Goal: Transaction & Acquisition: Subscribe to service/newsletter

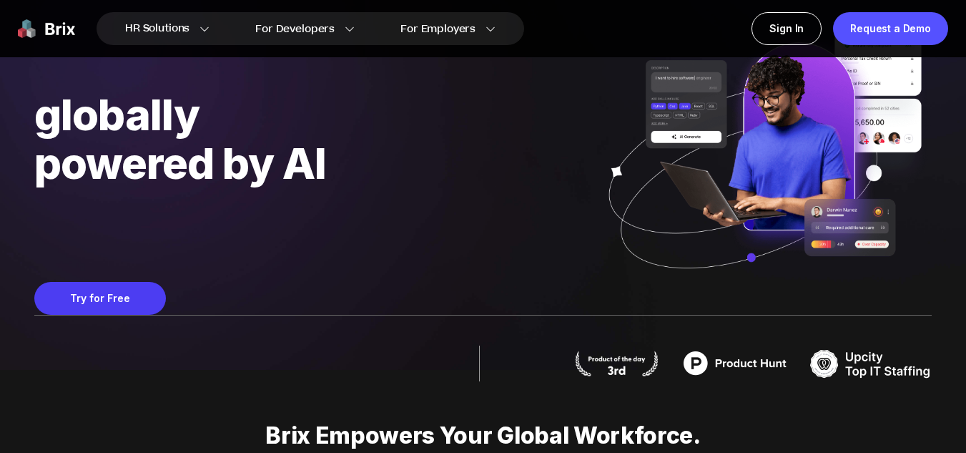
scroll to position [208, 0]
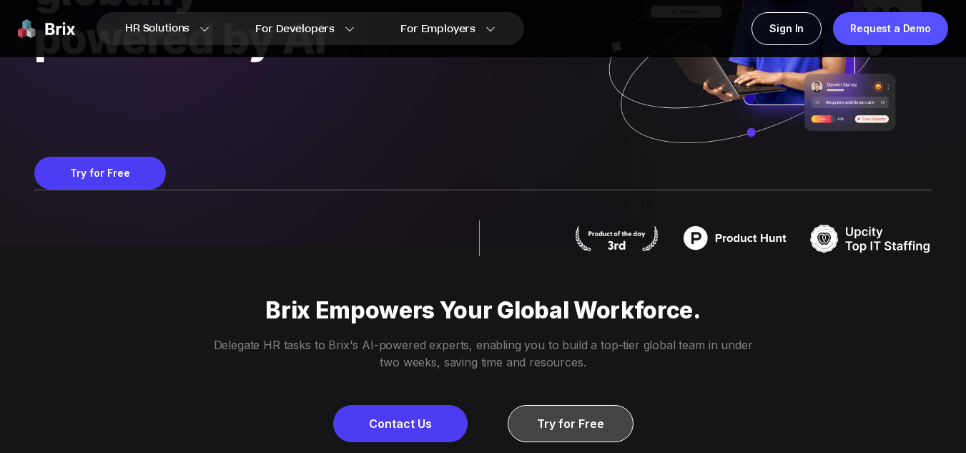
click at [566, 422] on link "Try for Free" at bounding box center [571, 423] width 126 height 37
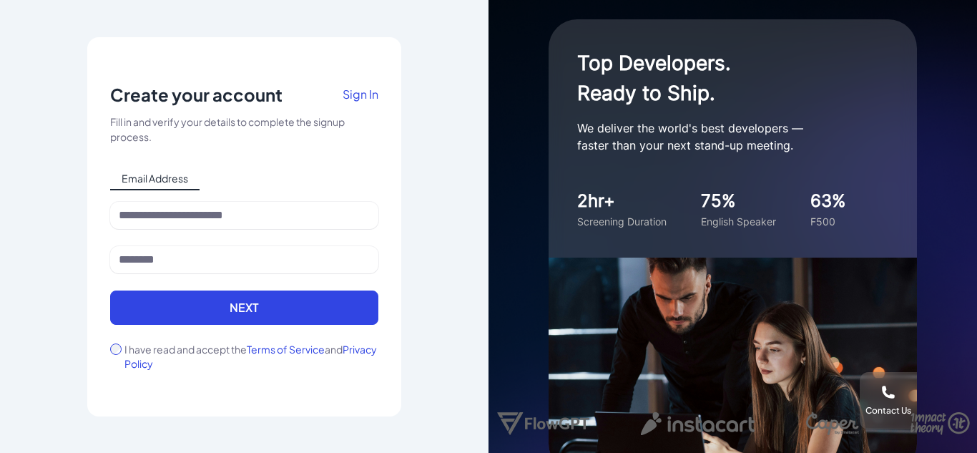
click at [240, 170] on div "Email Address" at bounding box center [244, 178] width 268 height 23
click at [147, 175] on span "Email Address" at bounding box center [154, 178] width 89 height 23
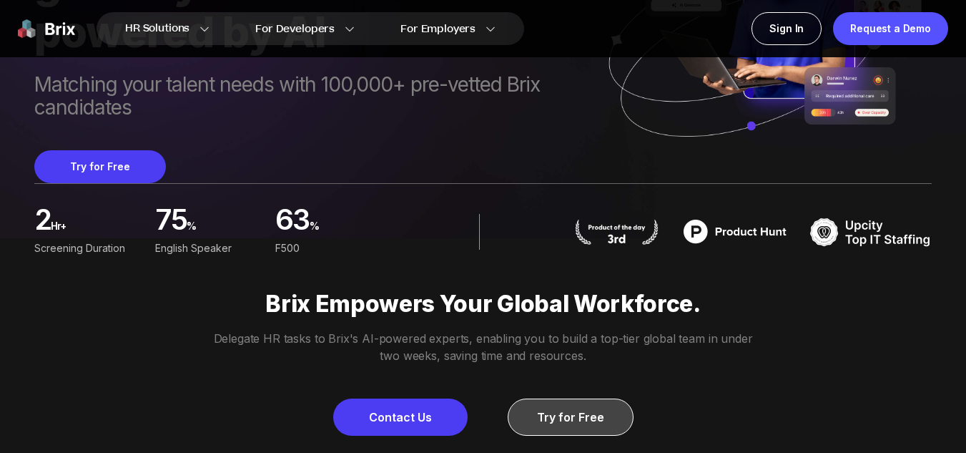
click at [566, 418] on link "Try for Free" at bounding box center [571, 416] width 126 height 37
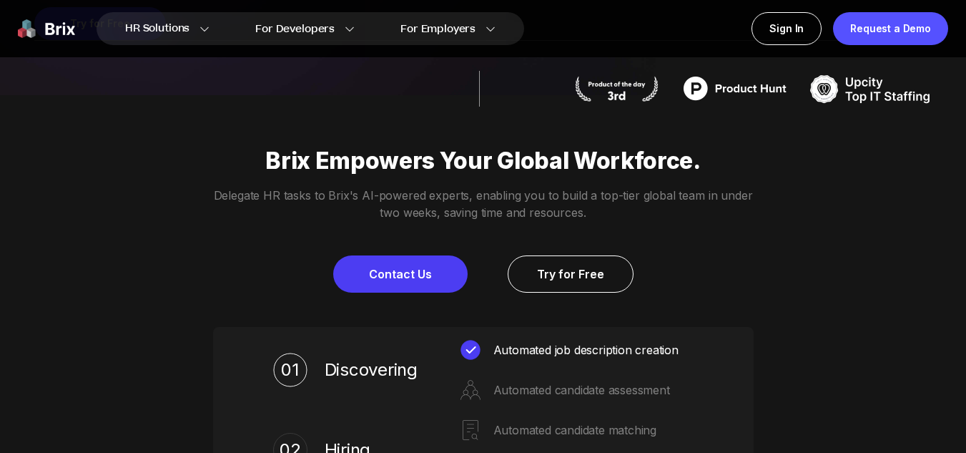
scroll to position [429, 0]
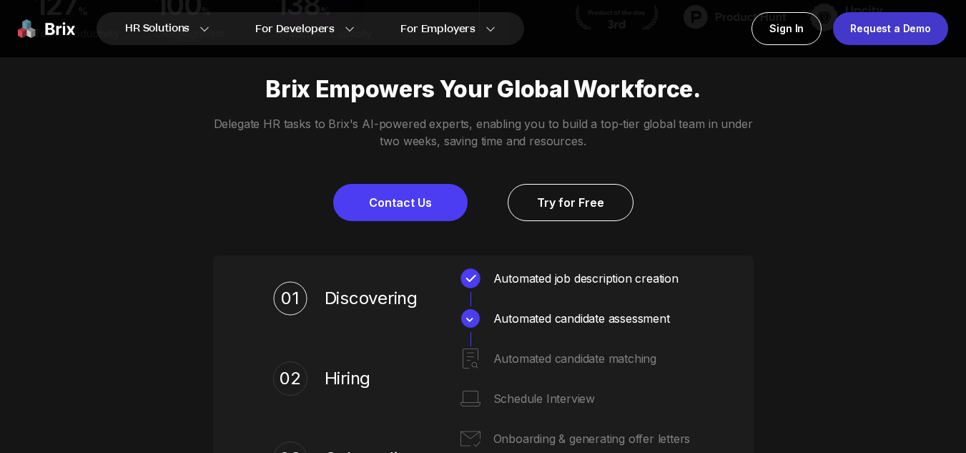
click at [897, 17] on div "Request a Demo" at bounding box center [890, 28] width 115 height 33
